Goal: Information Seeking & Learning: Check status

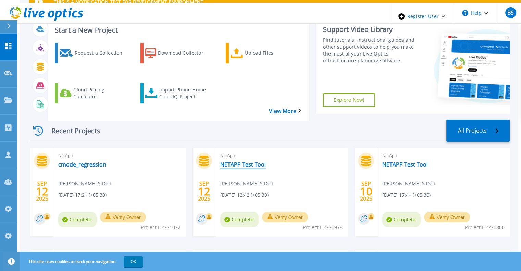
scroll to position [44, 0]
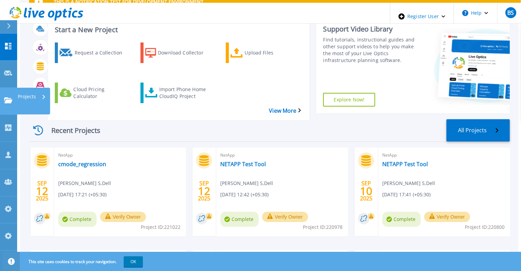
click at [6, 97] on icon at bounding box center [8, 100] width 8 height 6
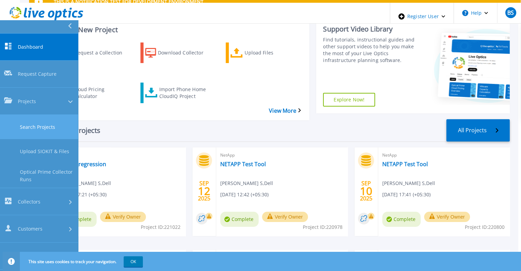
click at [22, 115] on link "Search Projects" at bounding box center [39, 127] width 78 height 24
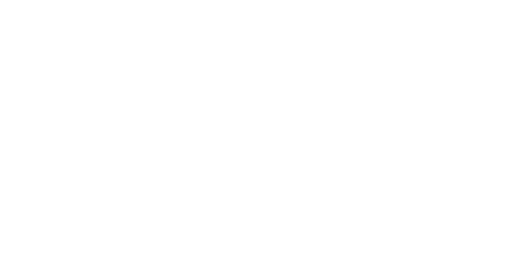
scroll to position [0, 0]
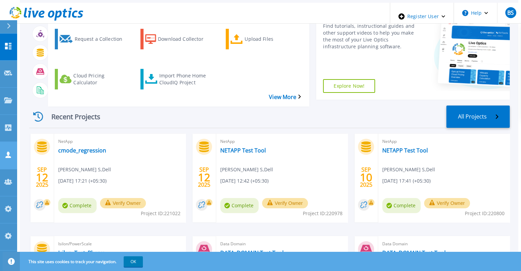
scroll to position [59, 0]
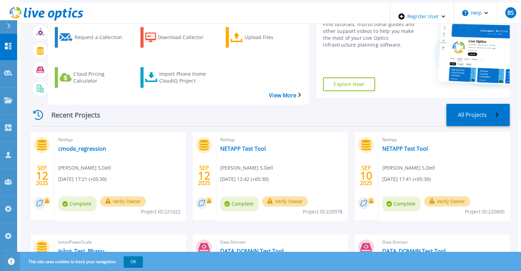
click at [81, 248] on link "Isilon_Test_Bhanu" at bounding box center [81, 251] width 46 height 7
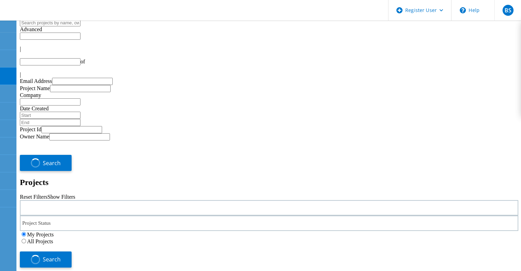
type input "1"
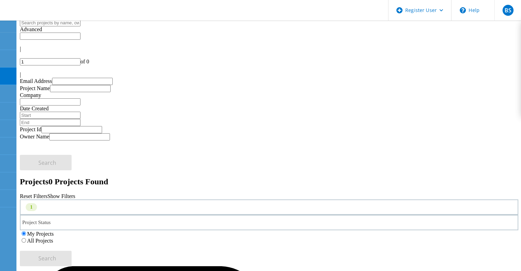
click at [53, 238] on label "All Projects" at bounding box center [40, 241] width 26 height 6
click at [26, 238] on input "All Projects" at bounding box center [24, 240] width 4 height 4
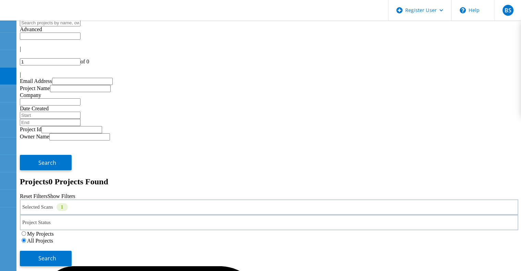
click at [108, 199] on div "Selected Scans 1" at bounding box center [269, 206] width 498 height 15
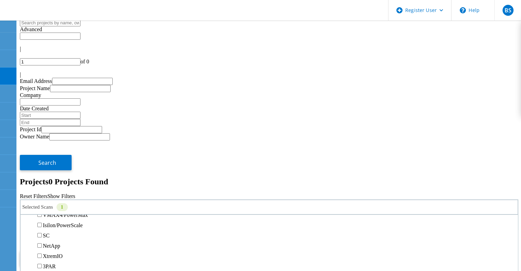
scroll to position [186, 0]
click at [83, 222] on label "Isilon/PowerScale" at bounding box center [63, 225] width 40 height 6
click at [42, 222] on input "Isilon/PowerScale" at bounding box center [39, 224] width 4 height 4
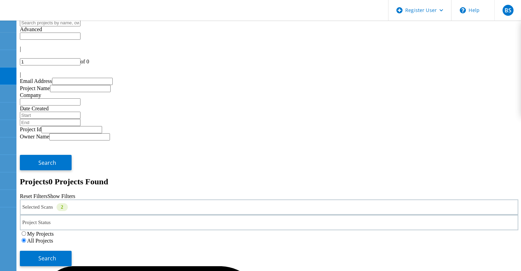
click at [429, 230] on div "My Projects All Projects" at bounding box center [269, 237] width 498 height 14
click at [56, 254] on span "Search" at bounding box center [47, 258] width 18 height 8
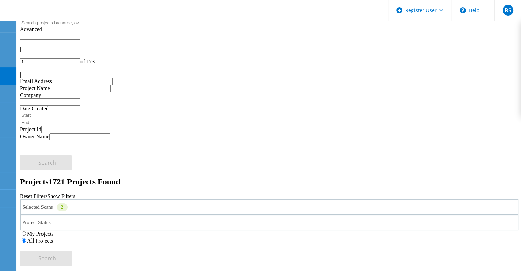
click at [78, 26] on input "text" at bounding box center [50, 22] width 61 height 7
click at [133, 199] on div "Selected Scans 2" at bounding box center [269, 206] width 498 height 15
click at [271, 215] on div "Project Status In Progress Complete Published Anonymous Archived Error" at bounding box center [269, 222] width 498 height 15
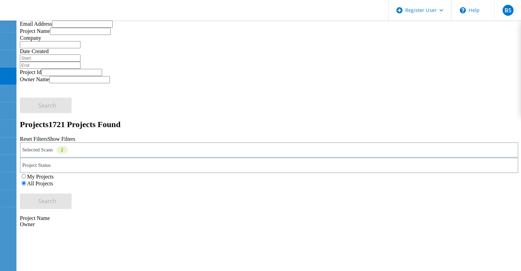
scroll to position [0, 0]
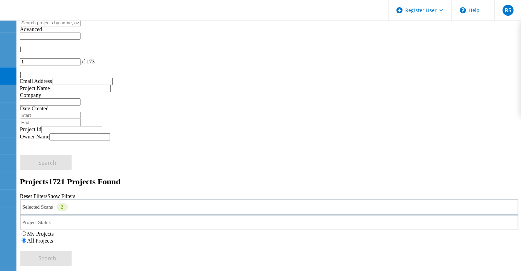
click at [153, 199] on div "Selected Scans 2" at bounding box center [269, 206] width 498 height 15
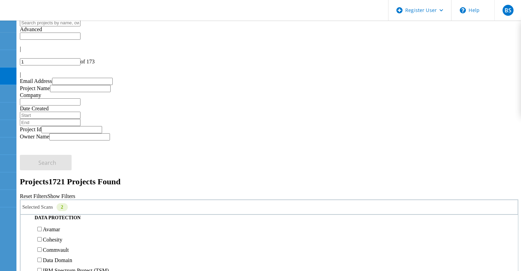
click at [53, 181] on label "Pure" at bounding box center [48, 184] width 10 height 6
click at [42, 181] on input "Pure" at bounding box center [39, 183] width 4 height 4
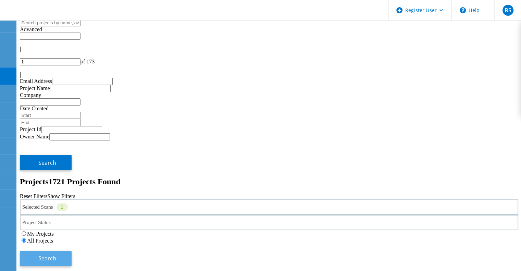
click at [72, 251] on button "Search" at bounding box center [46, 258] width 52 height 15
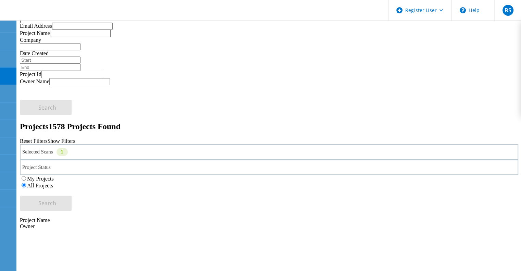
scroll to position [57, 0]
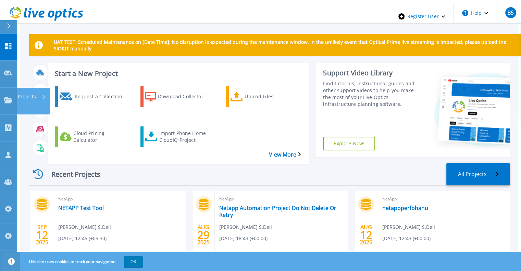
click at [12, 88] on link "Projects Projects" at bounding box center [8, 101] width 17 height 27
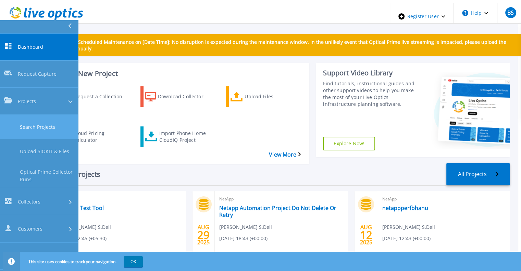
click at [44, 115] on link "Search Projects" at bounding box center [39, 127] width 78 height 24
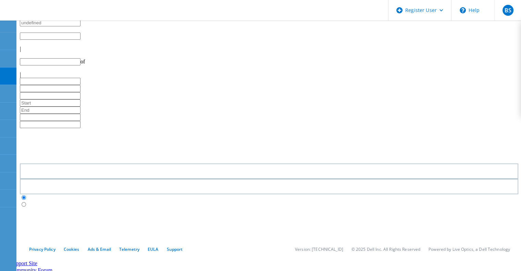
type input "1"
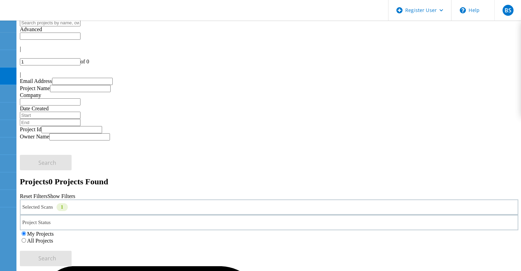
click at [143, 199] on div "Selected Scans 1" at bounding box center [269, 206] width 498 height 15
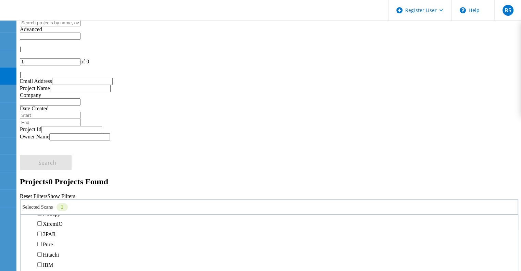
scroll to position [218, 0]
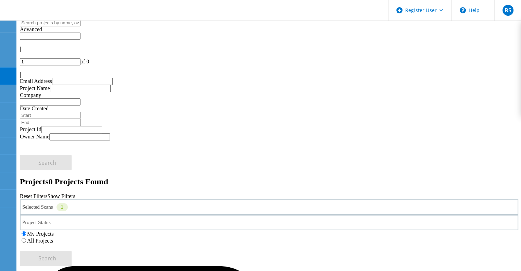
click at [53, 238] on label "All Projects" at bounding box center [40, 241] width 26 height 6
click at [26, 238] on input "All Projects" at bounding box center [24, 240] width 4 height 4
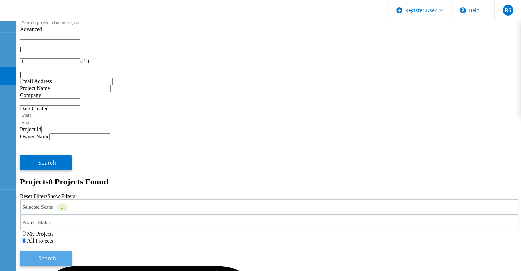
click at [56, 254] on span "Search" at bounding box center [47, 258] width 18 height 8
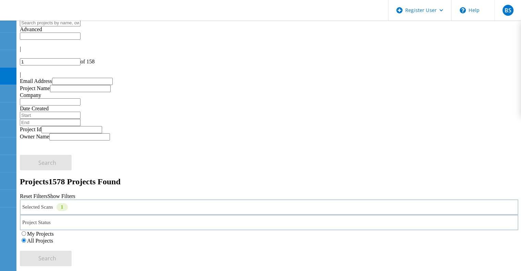
click at [150, 199] on div "Selected Scans 1" at bounding box center [269, 206] width 498 height 15
click at [149, 199] on div "Selected Scans 1" at bounding box center [269, 206] width 498 height 15
click at [80, 199] on label "Isilon/PowerScale" at bounding box center [63, 202] width 40 height 6
click at [42, 200] on input "Isilon/PowerScale" at bounding box center [39, 202] width 4 height 4
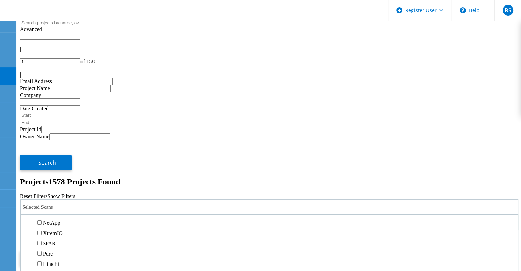
click at [72, 251] on button "Search" at bounding box center [46, 258] width 52 height 15
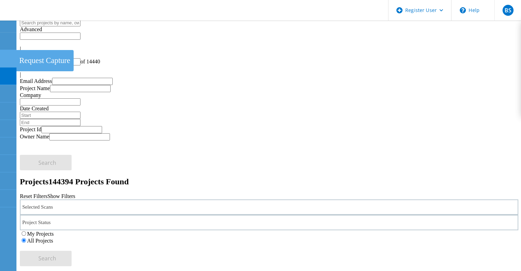
click at [4, 55] on use at bounding box center [4, 55] width 0 height 0
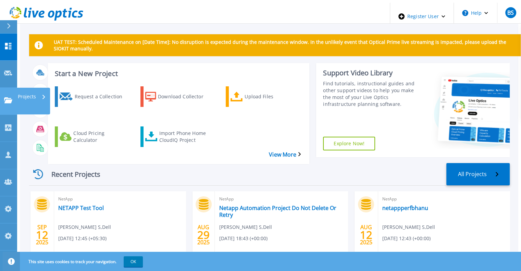
click at [9, 88] on link "Projects Projects" at bounding box center [8, 101] width 17 height 27
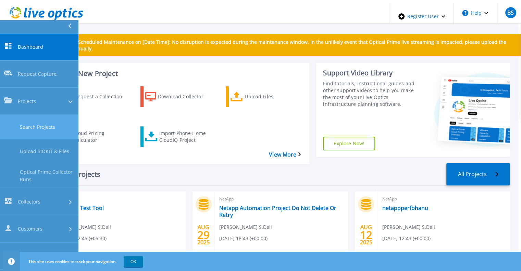
click at [51, 115] on link "Search Projects" at bounding box center [39, 127] width 78 height 24
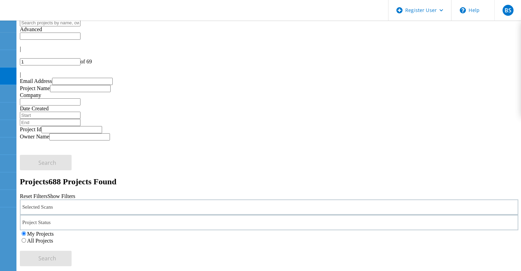
click at [135, 199] on div "Selected Scans" at bounding box center [269, 206] width 498 height 15
click at [134, 199] on div "Selected Scans" at bounding box center [269, 206] width 498 height 15
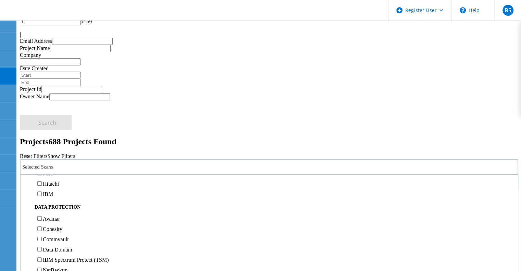
scroll to position [247, 0]
click at [60, 141] on label "NetApp" at bounding box center [51, 144] width 17 height 6
click at [42, 141] on input "NetApp" at bounding box center [39, 143] width 4 height 4
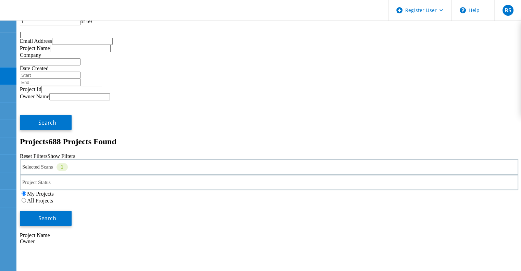
click at [53, 198] on label "All Projects" at bounding box center [40, 201] width 26 height 6
click at [26, 198] on input "All Projects" at bounding box center [24, 200] width 4 height 4
click at [72, 211] on button "Search" at bounding box center [46, 218] width 52 height 15
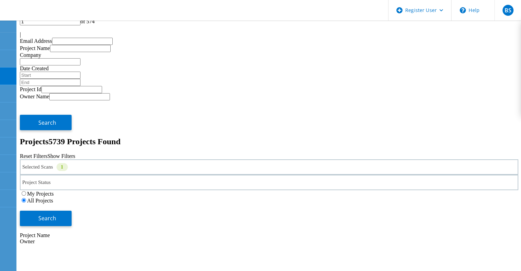
type input "automation"
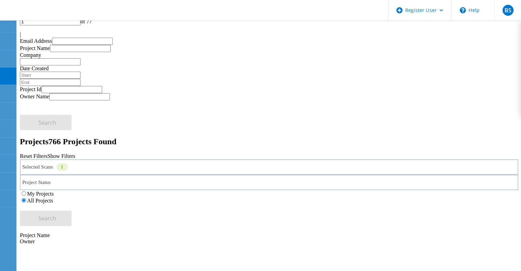
scroll to position [70, 0]
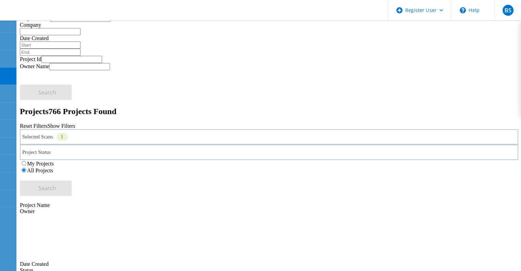
scroll to position [0, 0]
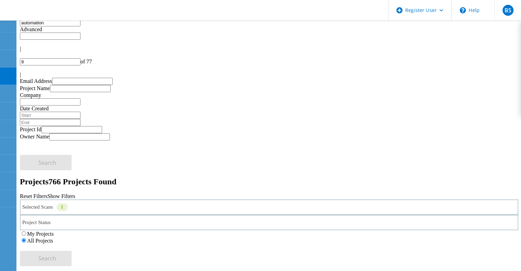
click at [80, 26] on input "automation" at bounding box center [50, 22] width 61 height 7
click at [496, 65] on div at bounding box center [269, 68] width 498 height 6
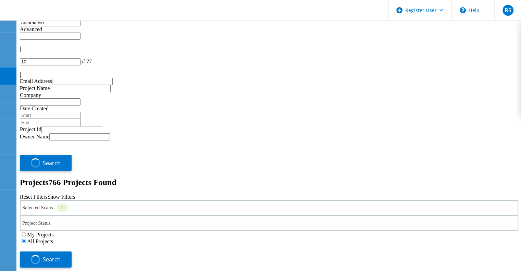
click at [496, 65] on div at bounding box center [269, 68] width 498 height 6
type input "14"
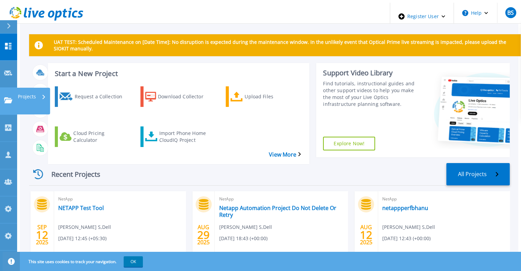
click at [7, 88] on link "Projects Projects" at bounding box center [8, 101] width 17 height 27
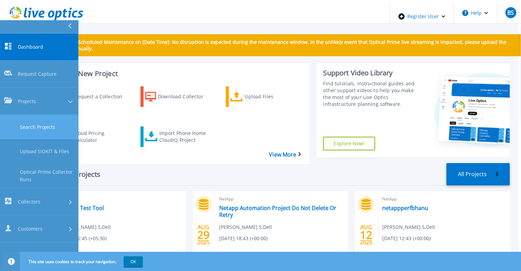
click at [16, 115] on link "Search Projects" at bounding box center [39, 127] width 78 height 24
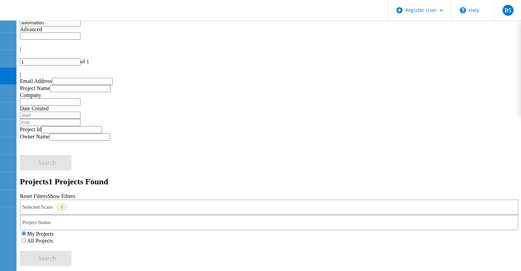
click at [53, 238] on label "All Projects" at bounding box center [40, 241] width 26 height 6
click at [26, 238] on input "All Projects" at bounding box center [24, 240] width 4 height 4
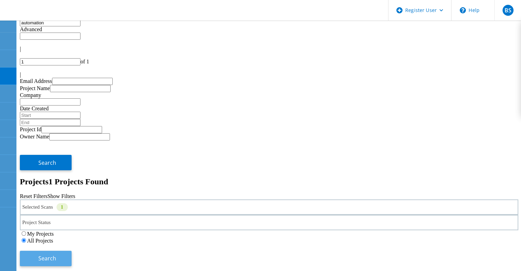
click at [72, 251] on button "Search" at bounding box center [46, 258] width 52 height 15
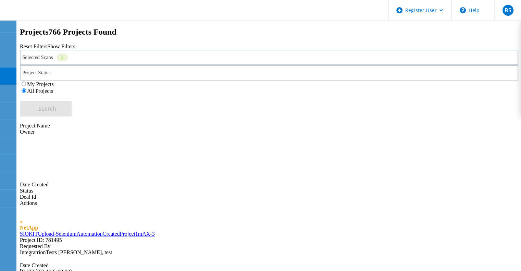
scroll to position [231, 0]
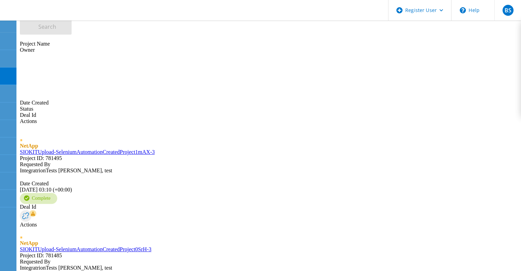
type input "2"
type input "automatione"
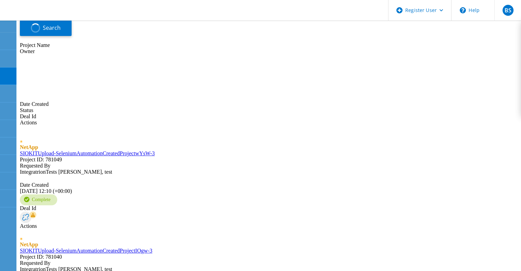
type input "1"
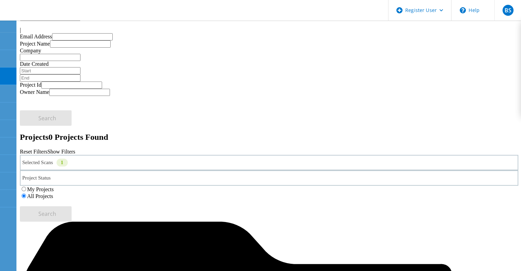
scroll to position [0, 0]
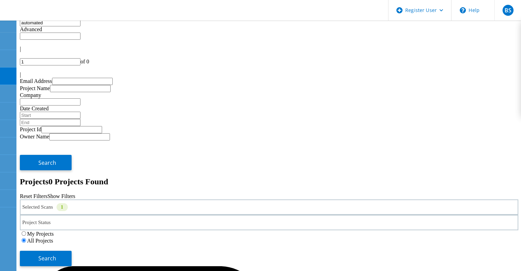
type input "automated"
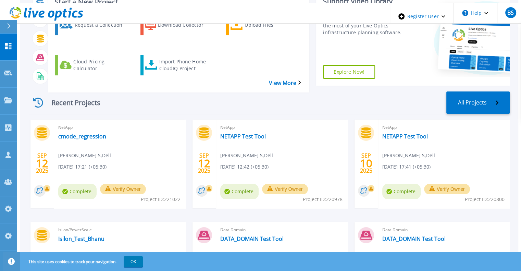
scroll to position [75, 0]
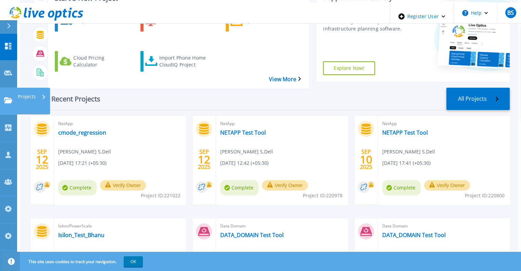
click at [0, 88] on link "Projects Projects" at bounding box center [8, 101] width 17 height 27
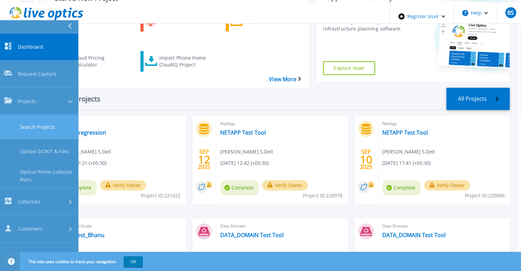
click at [23, 115] on link "Search Projects" at bounding box center [39, 127] width 78 height 24
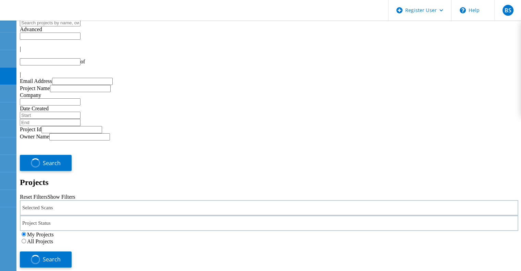
type input "1"
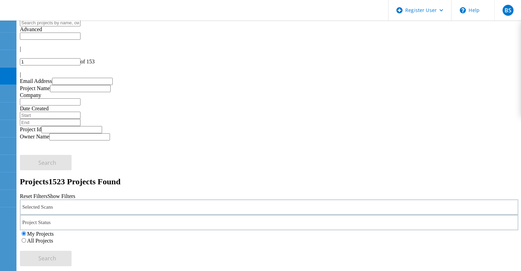
click at [134, 199] on div "Selected Scans" at bounding box center [269, 206] width 498 height 15
click at [70, 171] on div "NetApp" at bounding box center [269, 176] width 490 height 10
click at [60, 173] on label "NetApp" at bounding box center [51, 176] width 17 height 6
click at [42, 173] on input "NetApp" at bounding box center [39, 175] width 4 height 4
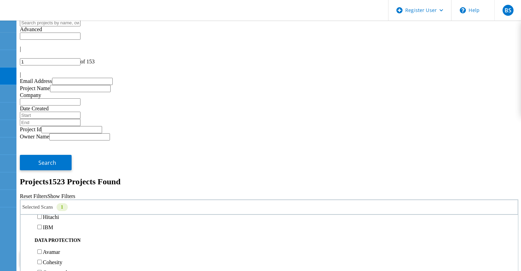
click at [72, 251] on button "Search" at bounding box center [46, 258] width 52 height 15
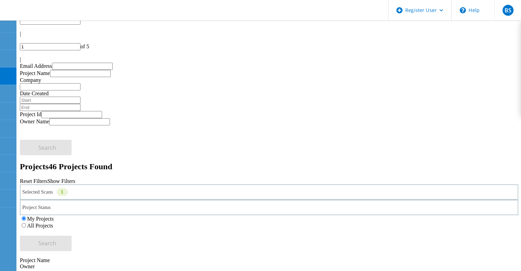
scroll to position [0, 0]
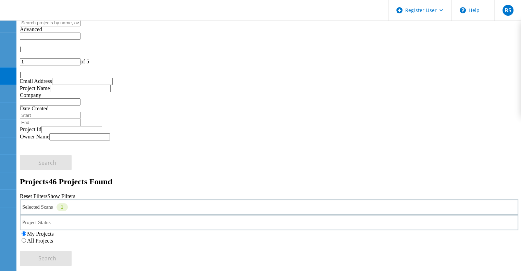
click at [80, 26] on input "text" at bounding box center [50, 22] width 61 height 7
type input "automation"
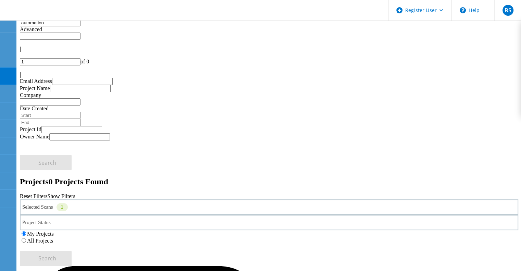
click at [53, 238] on label "All Projects" at bounding box center [40, 241] width 26 height 6
click at [26, 238] on input "All Projects" at bounding box center [24, 240] width 4 height 4
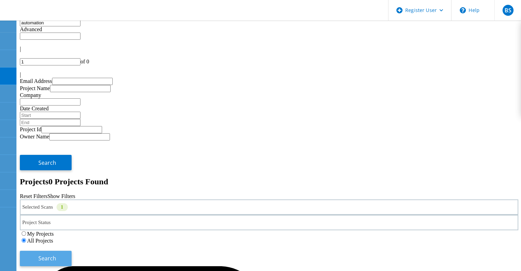
click at [72, 251] on button "Search" at bounding box center [46, 258] width 52 height 15
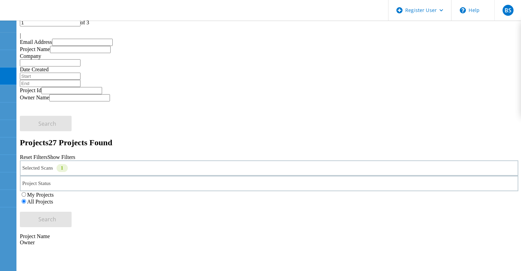
scroll to position [39, 0]
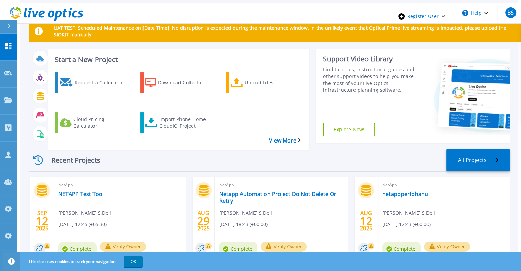
scroll to position [12, 0]
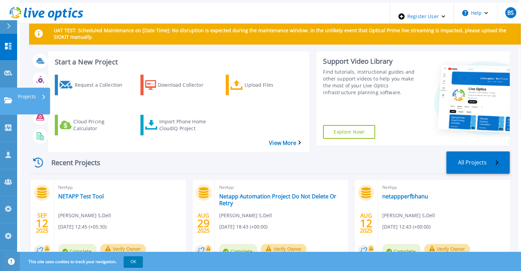
click at [7, 97] on icon at bounding box center [8, 100] width 8 height 6
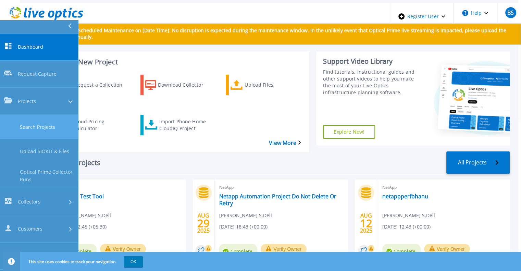
click at [20, 115] on link "Search Projects" at bounding box center [39, 127] width 78 height 24
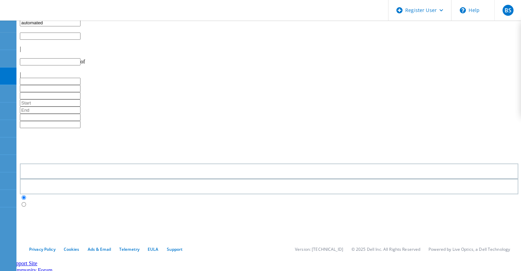
type input "1"
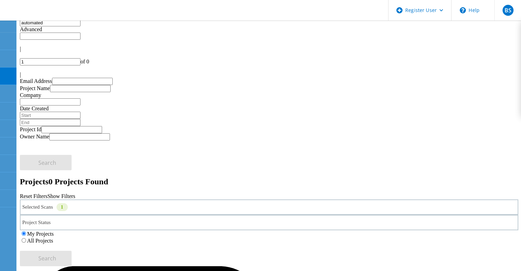
click at [154, 199] on div "Selected Scans 1" at bounding box center [269, 206] width 498 height 15
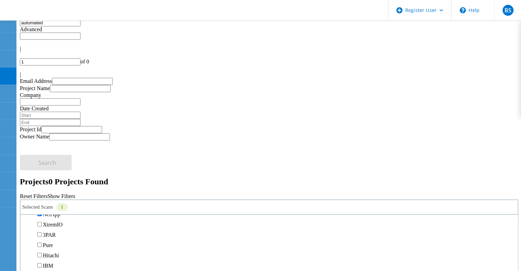
scroll to position [217, 0]
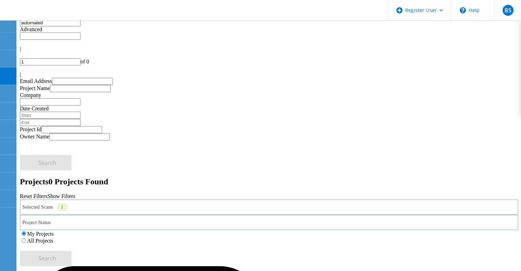
click at [53, 238] on label "All Projects" at bounding box center [40, 241] width 26 height 6
click at [26, 238] on input "All Projects" at bounding box center [24, 240] width 4 height 4
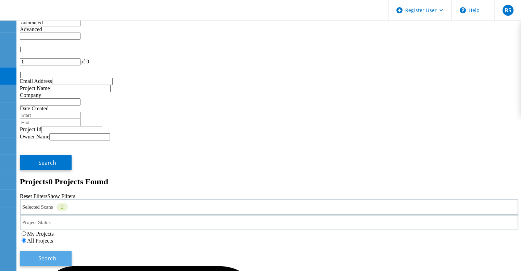
drag, startPoint x: 446, startPoint y: 86, endPoint x: 448, endPoint y: 94, distance: 9.1
click at [448, 244] on div "Search" at bounding box center [269, 255] width 498 height 22
click at [56, 254] on span "Search" at bounding box center [47, 258] width 18 height 8
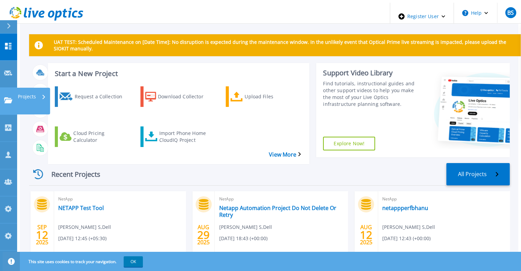
click at [13, 97] on div "Projects" at bounding box center [20, 100] width 32 height 7
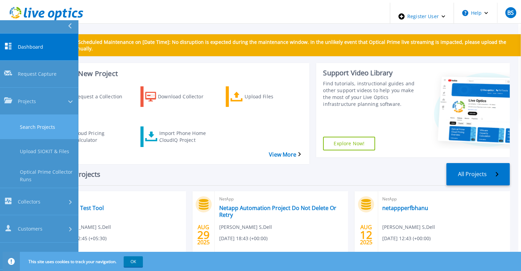
click at [46, 115] on link "Search Projects" at bounding box center [39, 127] width 78 height 24
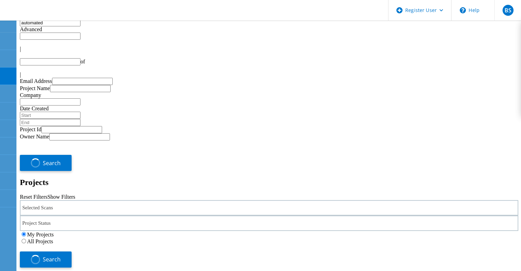
type input "1"
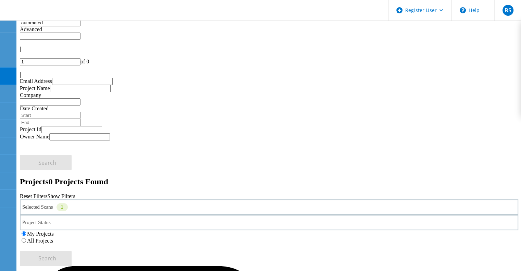
click at [134, 20] on header "Register User \n Help Explore Helpful Articles Contact Support BS Dell Admin Us…" at bounding box center [260, 10] width 521 height 21
click at [80, 26] on input "automated" at bounding box center [50, 22] width 61 height 7
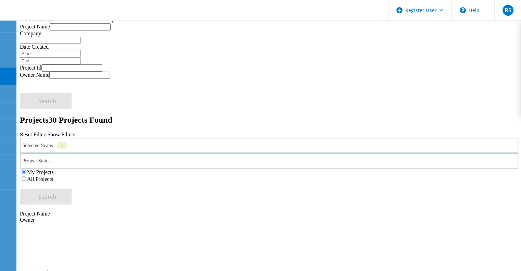
scroll to position [65, 0]
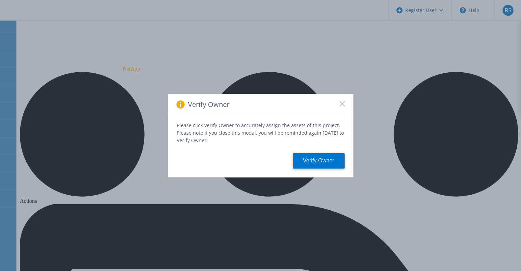
click at [337, 106] on div "Verify Owner" at bounding box center [260, 104] width 185 height 21
click at [339, 105] on icon at bounding box center [341, 103] width 5 height 5
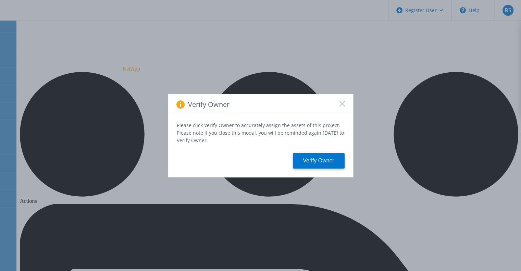
drag, startPoint x: 345, startPoint y: 109, endPoint x: 342, endPoint y: 107, distance: 3.5
click at [342, 107] on div "Verify Owner" at bounding box center [260, 104] width 185 height 21
click at [342, 106] on icon at bounding box center [341, 103] width 5 height 5
